Goal: Task Accomplishment & Management: Complete application form

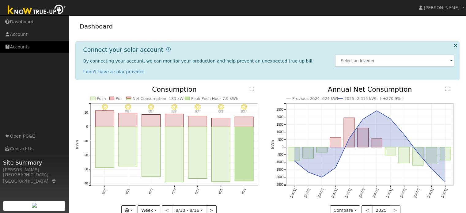
click at [25, 49] on link "Accounts" at bounding box center [34, 47] width 69 height 13
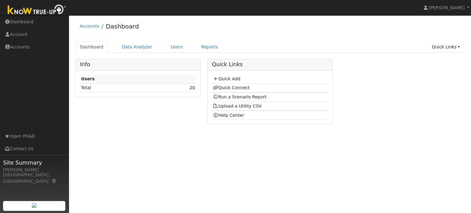
click at [232, 82] on td "Quick Add" at bounding box center [270, 79] width 116 height 9
click at [234, 79] on link "Quick Add" at bounding box center [226, 78] width 27 height 5
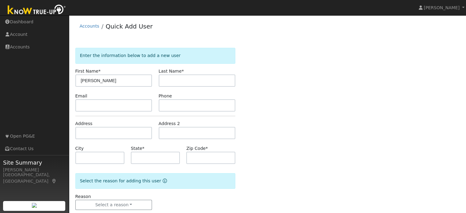
type input "[PERSON_NAME]"
type input "Fabian"
type input "CA"
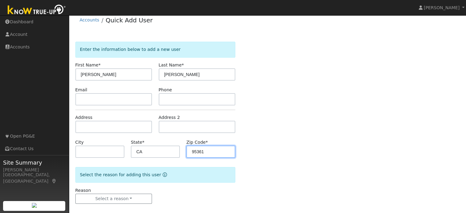
scroll to position [12, 0]
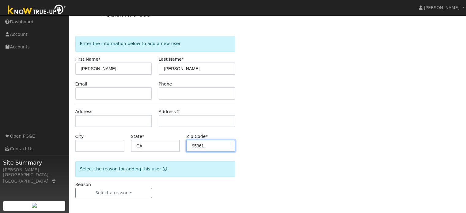
type input "95361"
click at [147, 183] on div "Reason Select a reason New lead New customer adding solar New customer has solar" at bounding box center [113, 190] width 83 height 17
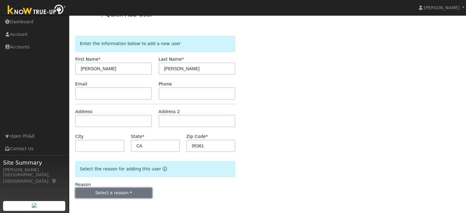
click at [133, 194] on button "Select a reason" at bounding box center [113, 193] width 77 height 10
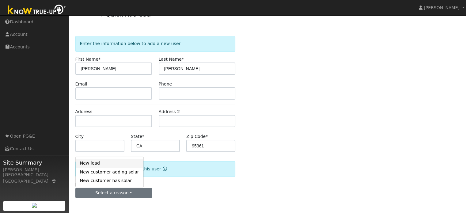
click at [98, 163] on link "New lead" at bounding box center [110, 163] width 68 height 9
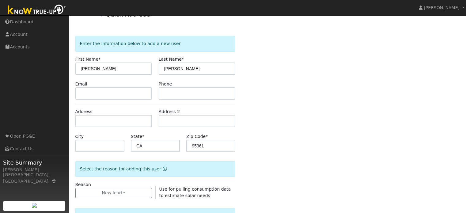
click at [259, 127] on div "Enter the information below to add a new user First Name * Francisco Last Name …" at bounding box center [267, 209] width 385 height 346
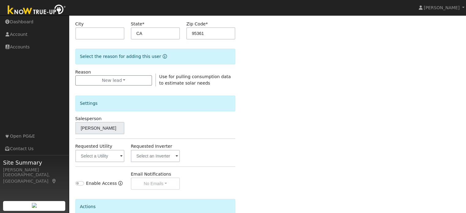
scroll to position [135, 0]
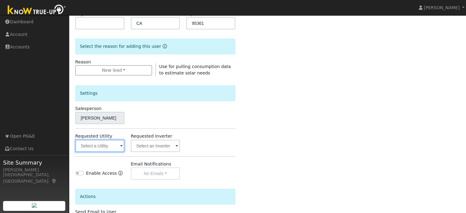
click at [108, 151] on input "text" at bounding box center [99, 146] width 49 height 12
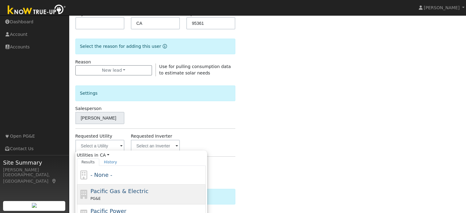
click at [123, 188] on span "Pacific Gas & Electric" at bounding box center [119, 191] width 58 height 6
type input "Pacific Gas & Electric"
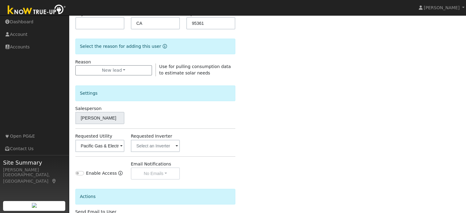
click at [270, 121] on div "Enter the information below to add a new user First Name * Francisco Last Name …" at bounding box center [267, 86] width 385 height 346
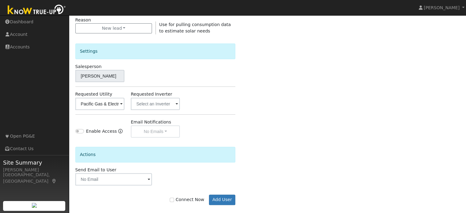
scroll to position [183, 0]
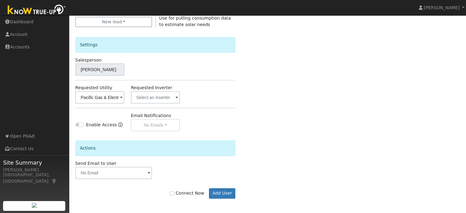
click at [175, 190] on label "Connect Now" at bounding box center [187, 193] width 34 height 6
click at [174, 191] on input "Connect Now" at bounding box center [172, 193] width 4 height 4
checkbox input "true"
click at [227, 193] on button "Add User" at bounding box center [222, 193] width 27 height 10
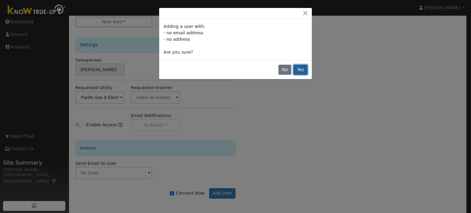
click at [299, 70] on button "Yes" at bounding box center [300, 70] width 14 height 10
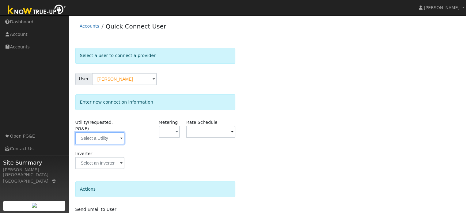
click at [96, 132] on input "text" at bounding box center [99, 138] width 49 height 12
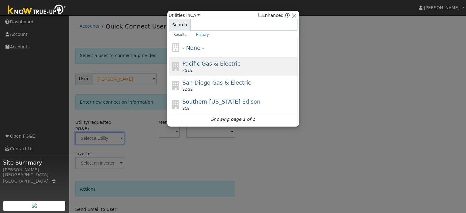
click at [233, 76] on div "Pacific Gas & Electric PG&E" at bounding box center [233, 85] width 129 height 19
type input "PG&E"
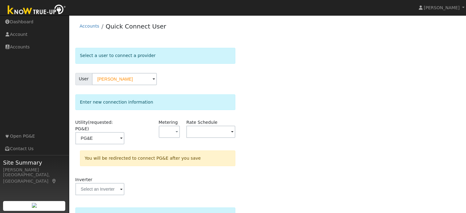
click at [259, 108] on div "Select a user to connect a provider User [PERSON_NAME] Account Default Account …" at bounding box center [267, 161] width 385 height 226
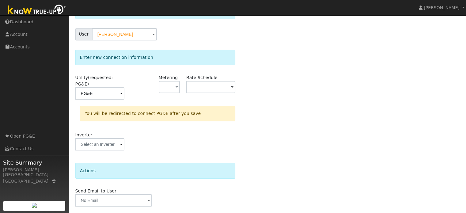
scroll to position [57, 0]
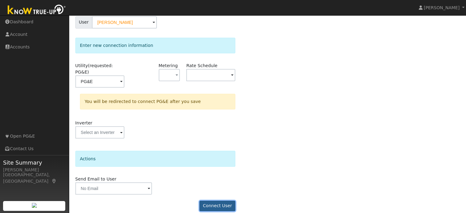
click at [225, 201] on button "Connect User" at bounding box center [218, 206] width 36 height 10
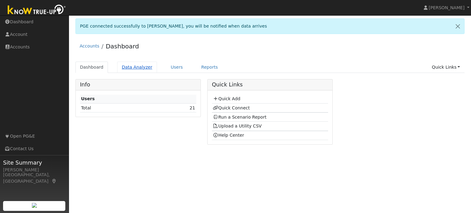
click at [135, 68] on link "Data Analyzer" at bounding box center [137, 67] width 40 height 11
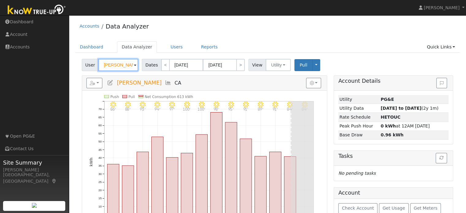
drag, startPoint x: 127, startPoint y: 65, endPoint x: 23, endPoint y: 86, distance: 105.7
click at [23, 86] on div "installed [PERSON_NAME] [PERSON_NAME] Profile Help Center Terms Of Service See …" at bounding box center [233, 131] width 466 height 232
type input "j"
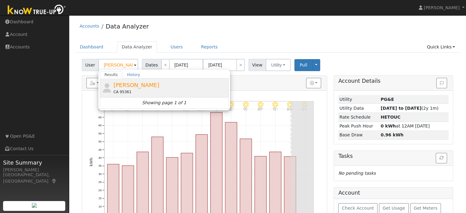
click at [201, 87] on div "Francisco Fabian CA 95361" at bounding box center [170, 88] width 114 height 14
type input "Francisco Fabian"
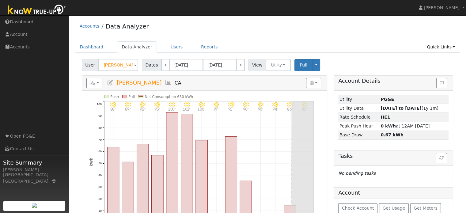
click at [193, 87] on h5 "Reports Scenario Health Check Energy Audit Account Timeline User Audit Trail In…" at bounding box center [204, 83] width 236 height 10
click at [255, 78] on h5 "Reports Scenario Health Check Energy Audit Account Timeline User Audit Trail In…" at bounding box center [204, 83] width 236 height 10
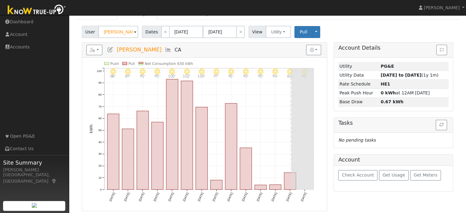
scroll to position [33, 0]
click at [223, 55] on div "Reports Scenario Health Check Energy Audit Account Timeline User Audit Trail In…" at bounding box center [204, 49] width 245 height 15
click at [221, 54] on div "Reports Scenario Health Check Energy Audit Account Timeline User Audit Trail In…" at bounding box center [204, 49] width 245 height 15
click at [332, 84] on div "Account Details Issue History Date By Flag Comment Type No Issue History Loadin…" at bounding box center [394, 126] width 126 height 169
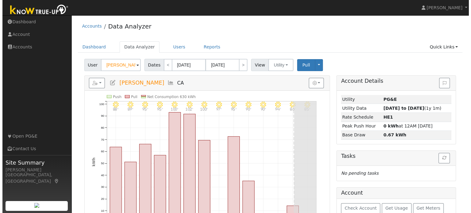
scroll to position [0, 0]
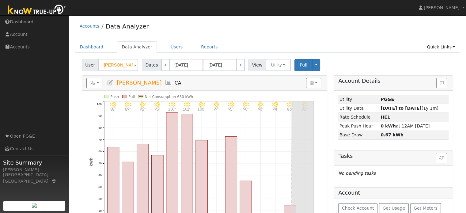
click at [94, 73] on div "User Francisco Fabian Account Default Account Default Account CA 95361 Primary …" at bounding box center [267, 151] width 385 height 188
click at [94, 88] on button "button" at bounding box center [94, 83] width 16 height 10
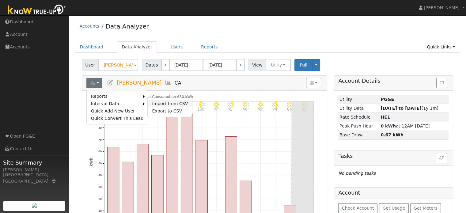
click at [177, 104] on link "Import from CSV" at bounding box center [170, 103] width 44 height 7
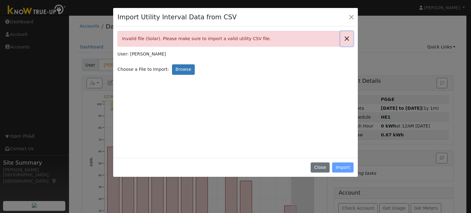
click at [347, 34] on button "Close" at bounding box center [346, 38] width 13 height 15
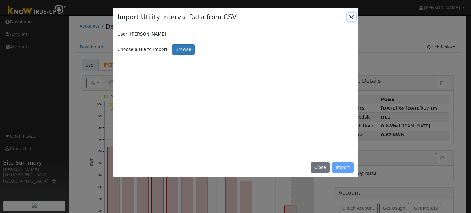
click at [348, 17] on button "Close" at bounding box center [351, 17] width 9 height 9
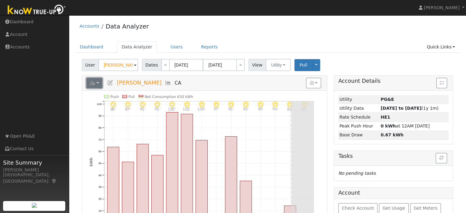
click at [94, 85] on button "button" at bounding box center [94, 83] width 16 height 10
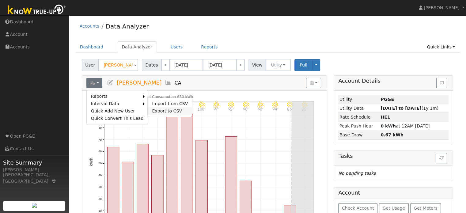
click at [170, 112] on link "Export to CSV" at bounding box center [170, 110] width 44 height 7
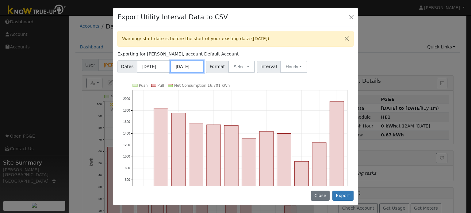
click at [190, 63] on input "07/31/2025" at bounding box center [187, 66] width 34 height 13
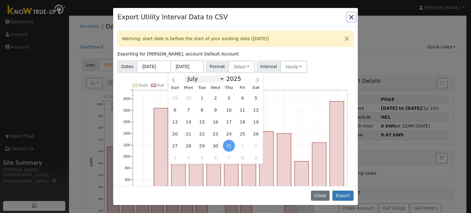
click at [216, 78] on select "January February March April May June July August September October November De…" at bounding box center [204, 78] width 40 height 7
select select "7"
click at [189, 75] on select "January February March April May June July August September October November De…" at bounding box center [204, 78] width 40 height 7
click at [238, 124] on span "15" at bounding box center [242, 122] width 12 height 12
type input "08/15/2025"
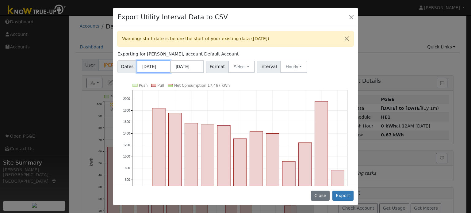
click at [150, 67] on input "08/01/2024" at bounding box center [154, 66] width 34 height 13
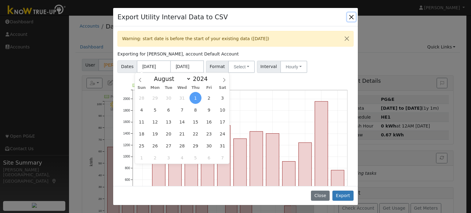
click at [196, 127] on span "15" at bounding box center [195, 122] width 12 height 12
type input "08/15/2024"
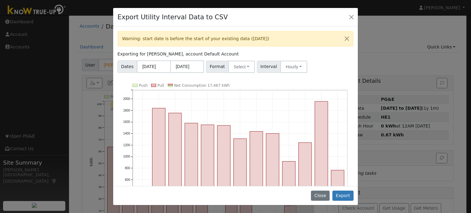
click at [266, 81] on div "Warning: start date is before the start of your existing data (08/30/2024) Expo…" at bounding box center [235, 105] width 245 height 159
click at [245, 64] on button "Select" at bounding box center [241, 67] width 27 height 12
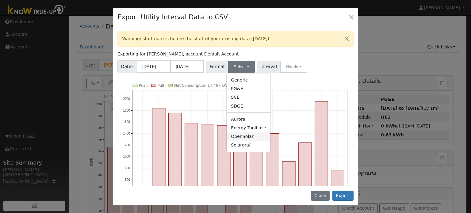
click at [246, 139] on link "OpenSolar" at bounding box center [249, 136] width 44 height 9
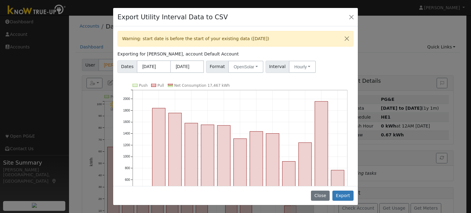
click at [301, 77] on div "Warning: start date is before the start of your existing data (08/30/2024) Expo…" at bounding box center [235, 105] width 245 height 159
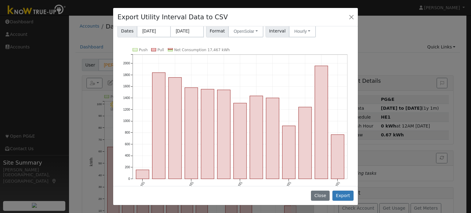
scroll to position [46, 0]
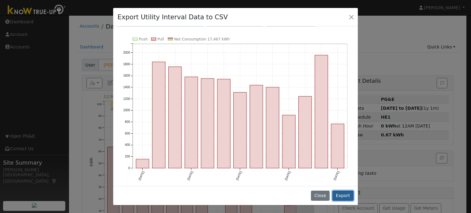
click at [345, 200] on button "Export" at bounding box center [342, 196] width 21 height 10
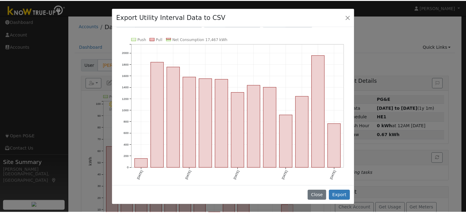
scroll to position [0, 0]
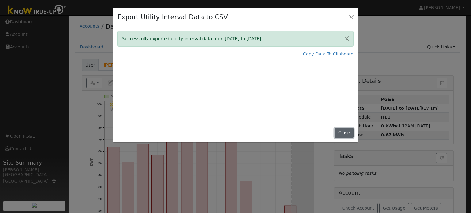
click at [350, 133] on button "Close" at bounding box center [344, 133] width 19 height 10
